Goal: Task Accomplishment & Management: Use online tool/utility

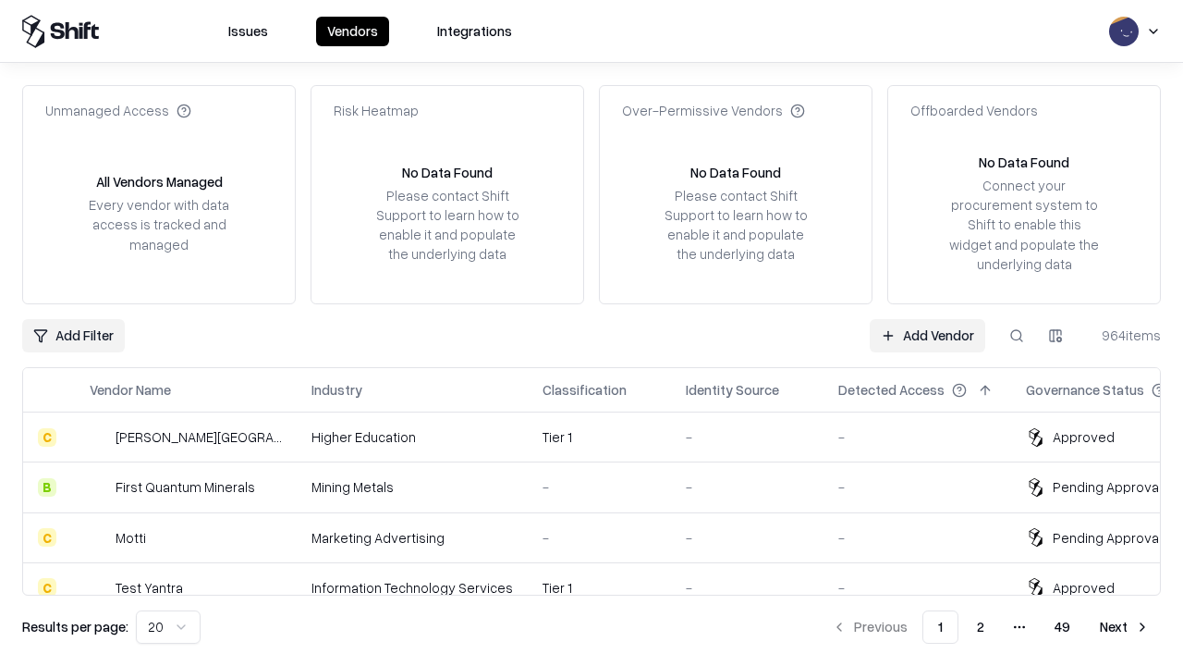
click at [927, 335] on link "Add Vendor" at bounding box center [928, 335] width 116 height 33
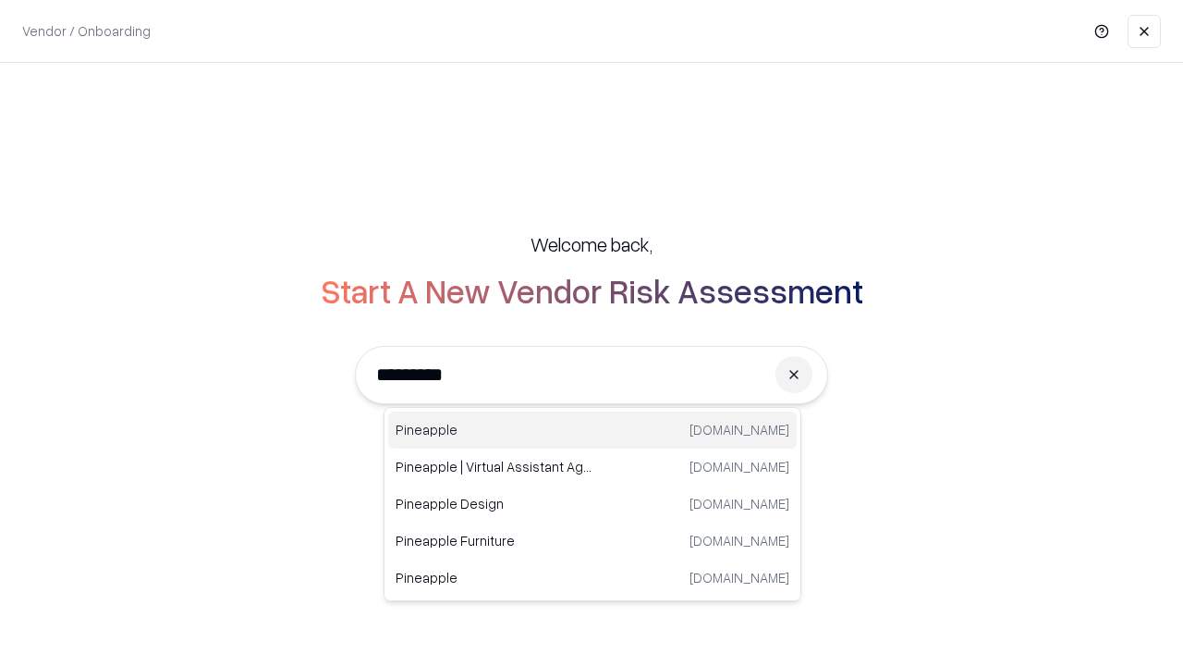
click at [593, 430] on div "Pineapple [DOMAIN_NAME]" at bounding box center [592, 429] width 409 height 37
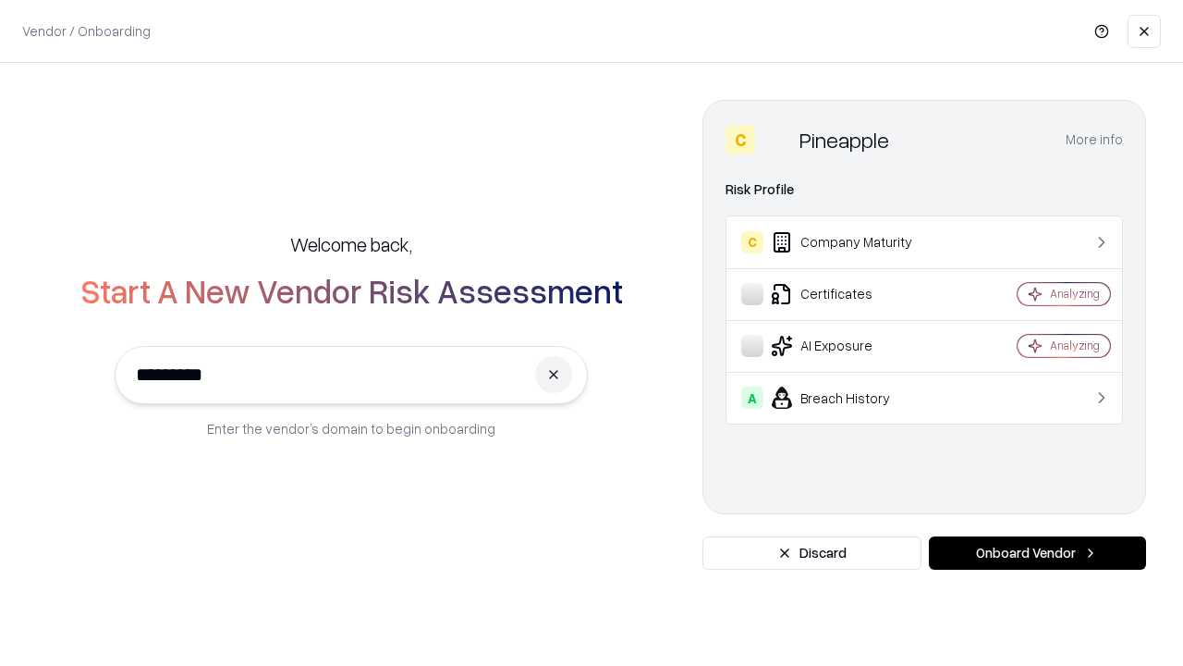
type input "*********"
click at [1037, 553] on button "Onboard Vendor" at bounding box center [1037, 552] width 217 height 33
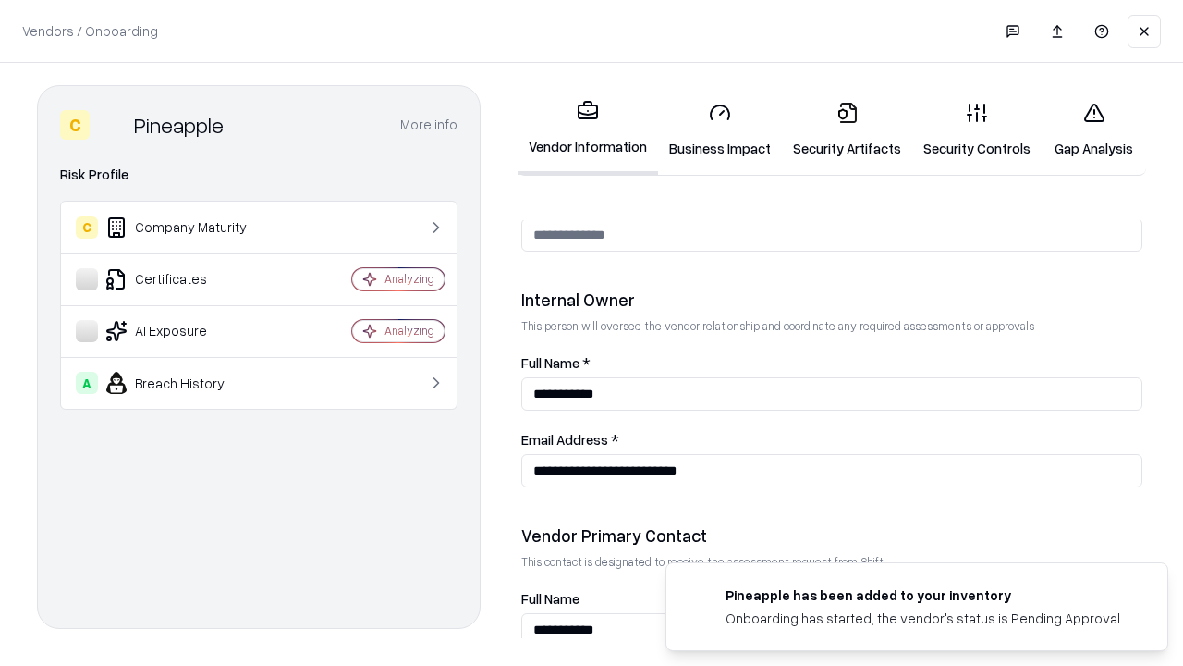
scroll to position [958, 0]
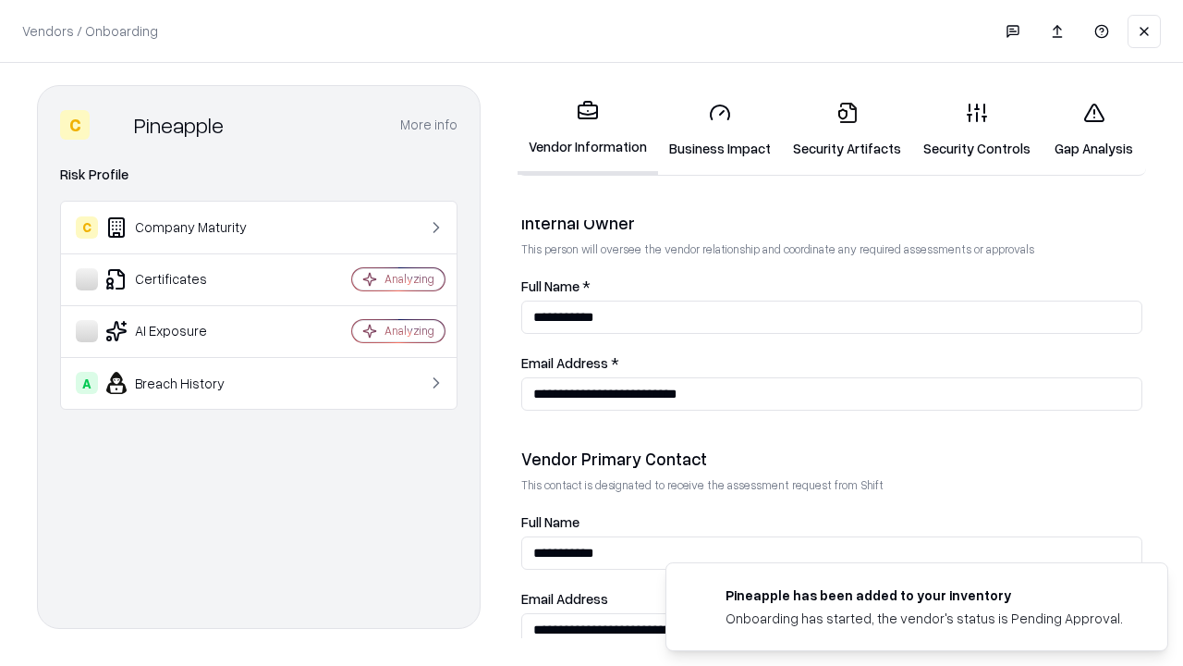
click at [847, 129] on link "Security Artifacts" at bounding box center [847, 130] width 130 height 86
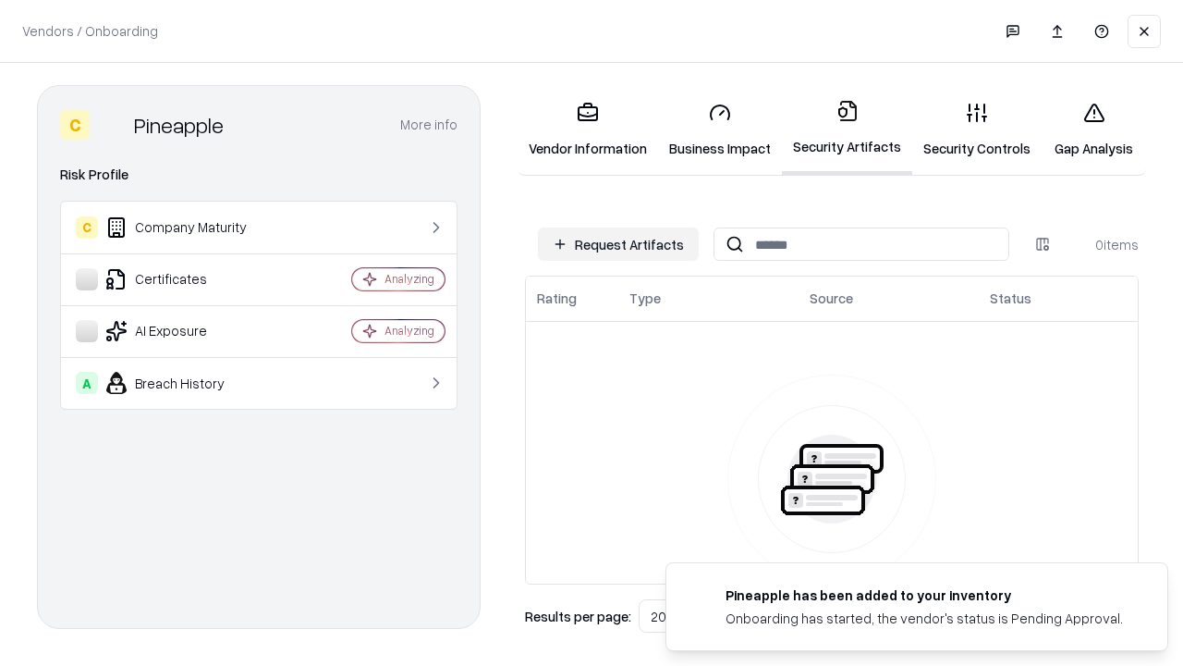
click at [618, 244] on button "Request Artifacts" at bounding box center [618, 243] width 161 height 33
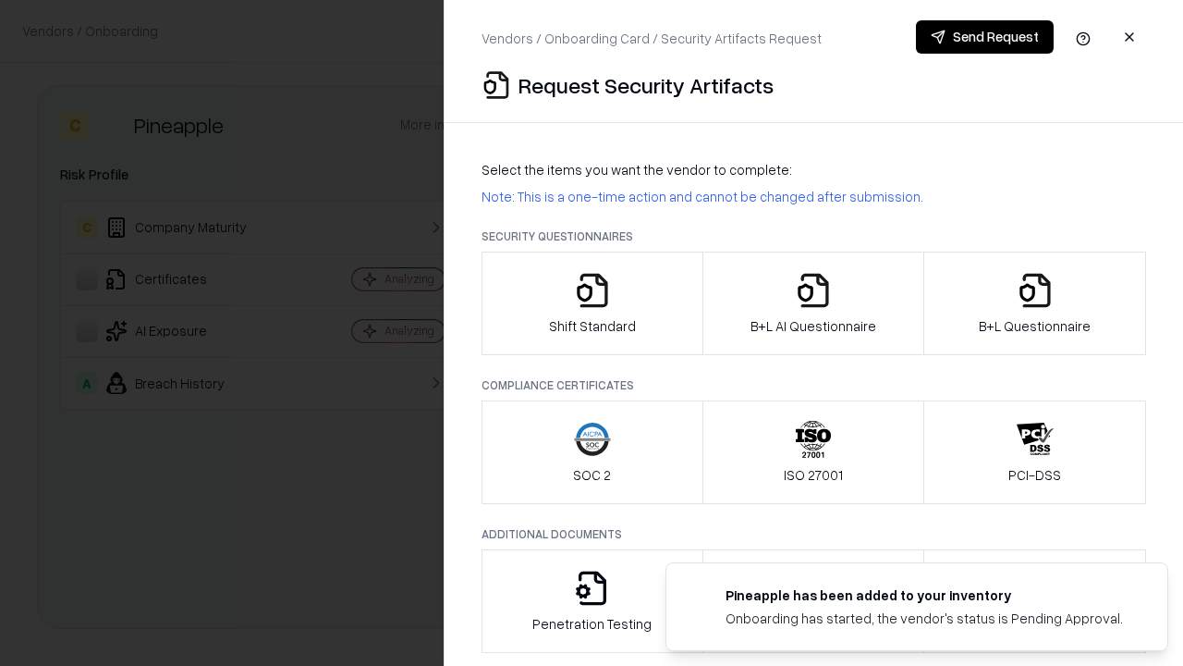
click at [1034, 303] on icon "button" at bounding box center [1035, 290] width 37 height 37
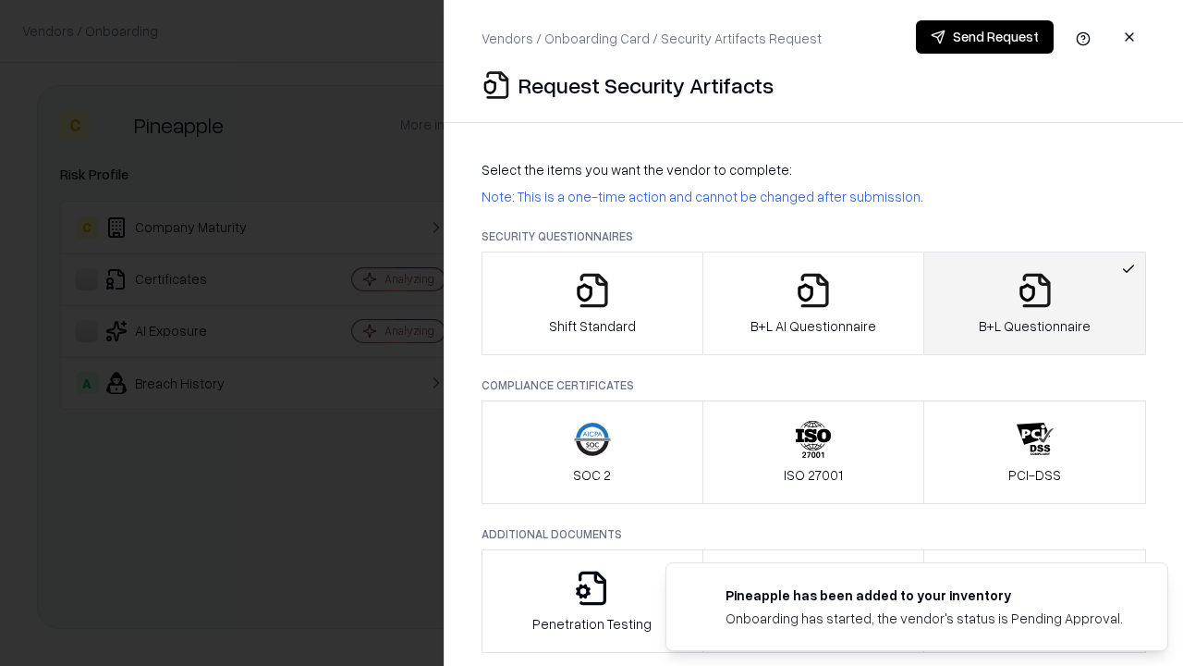
click at [813, 303] on icon "button" at bounding box center [813, 290] width 37 height 37
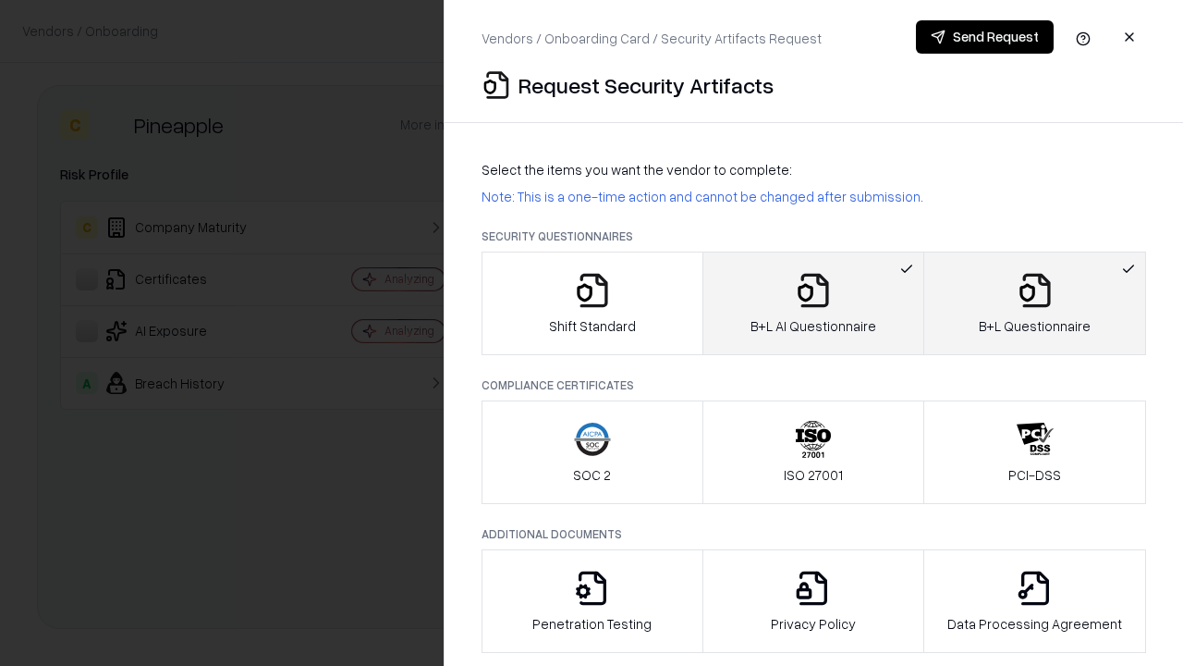
click at [985, 37] on button "Send Request" at bounding box center [985, 36] width 138 height 33
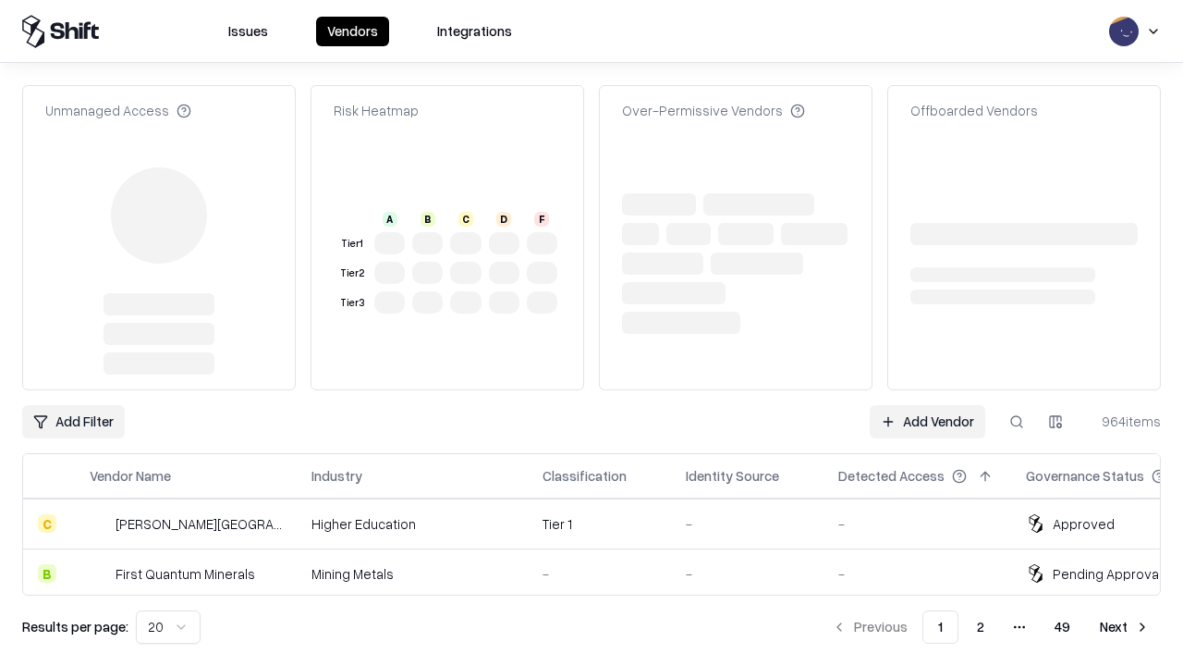
click at [927, 405] on link "Add Vendor" at bounding box center [928, 421] width 116 height 33
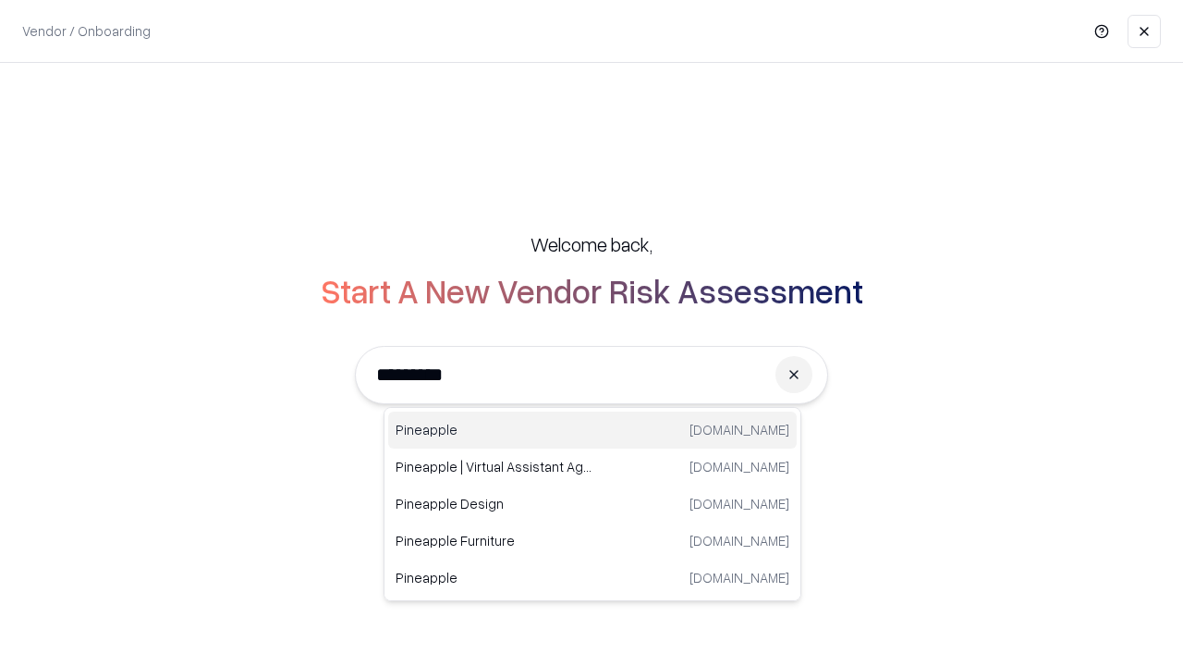
click at [593, 430] on div "Pineapple [DOMAIN_NAME]" at bounding box center [592, 429] width 409 height 37
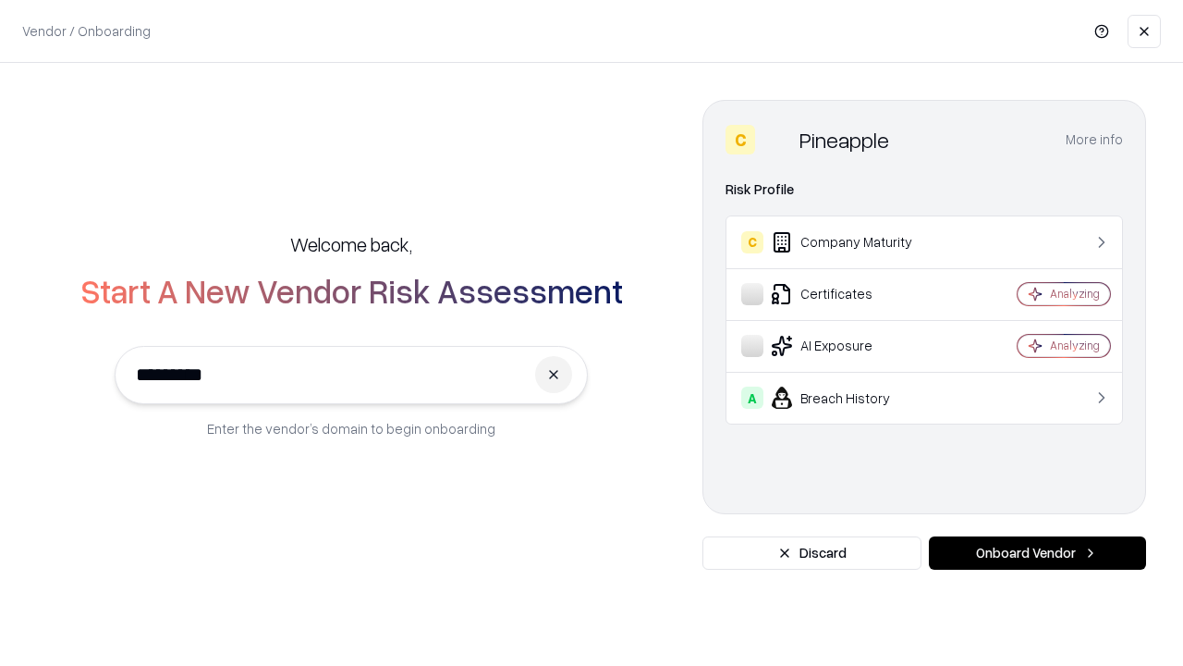
type input "*********"
click at [1037, 553] on button "Onboard Vendor" at bounding box center [1037, 552] width 217 height 33
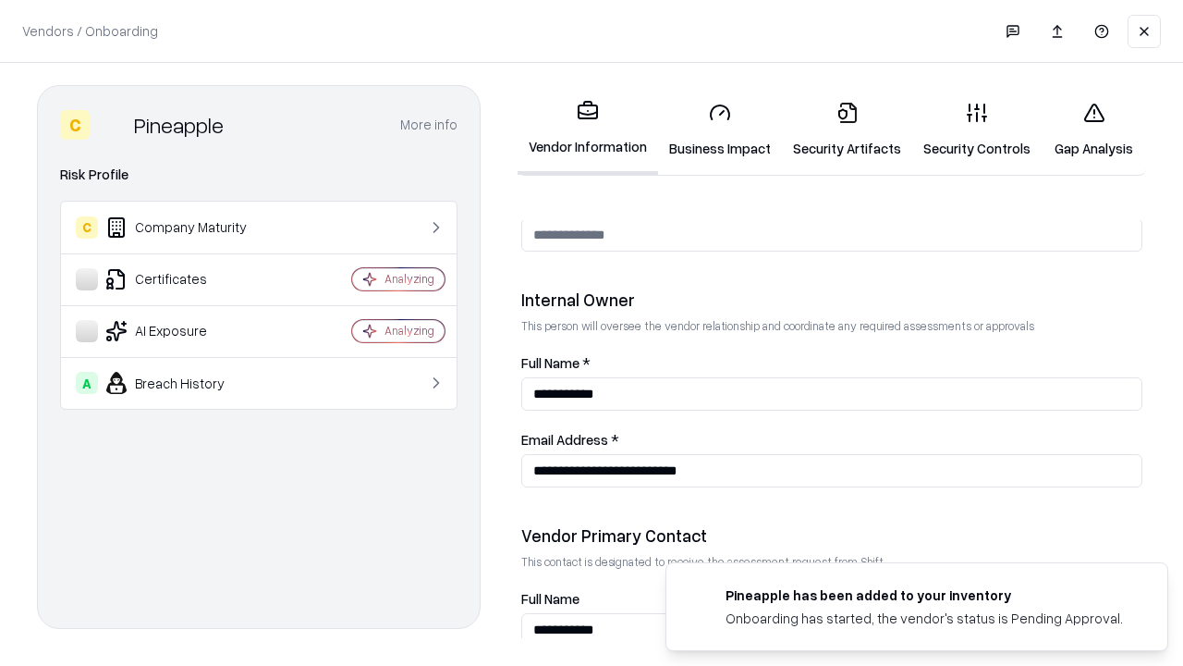
scroll to position [958, 0]
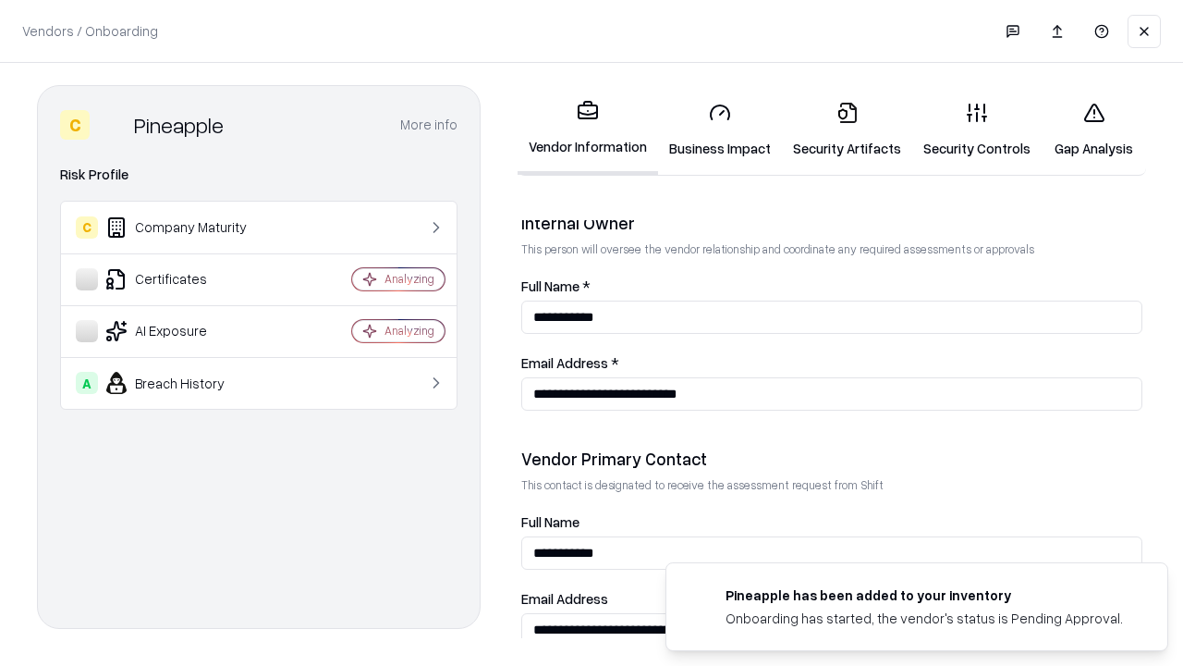
click at [1094, 129] on link "Gap Analysis" at bounding box center [1094, 130] width 104 height 86
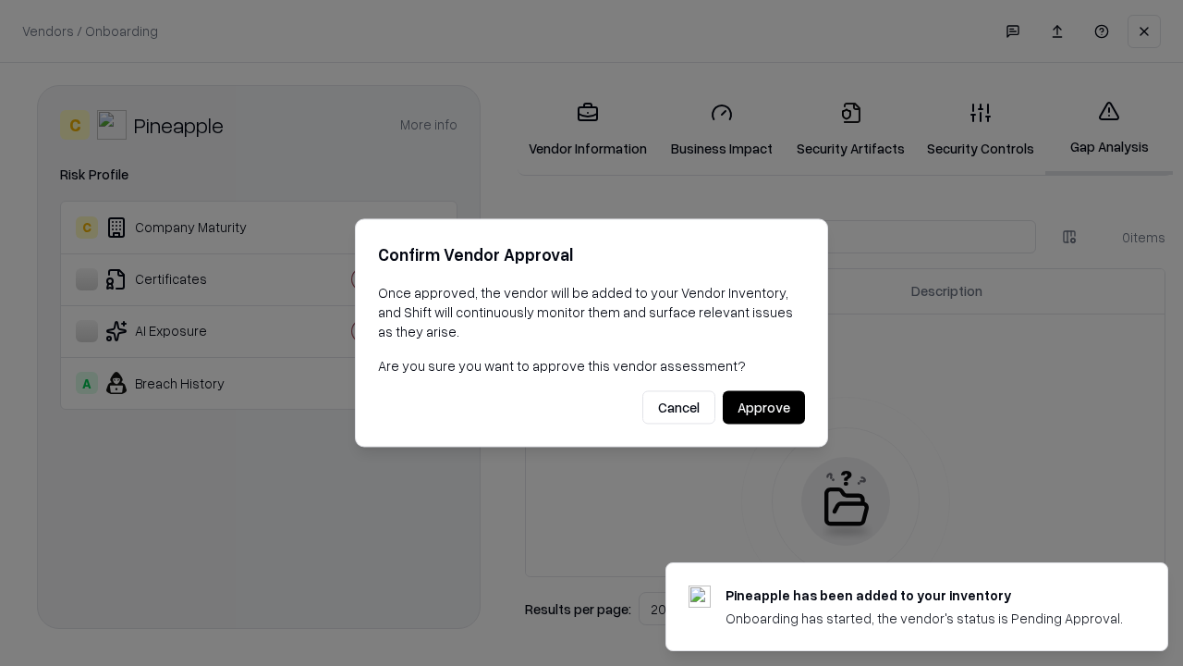
click at [764, 407] on button "Approve" at bounding box center [764, 407] width 82 height 33
